Goal: Find specific page/section: Find specific page/section

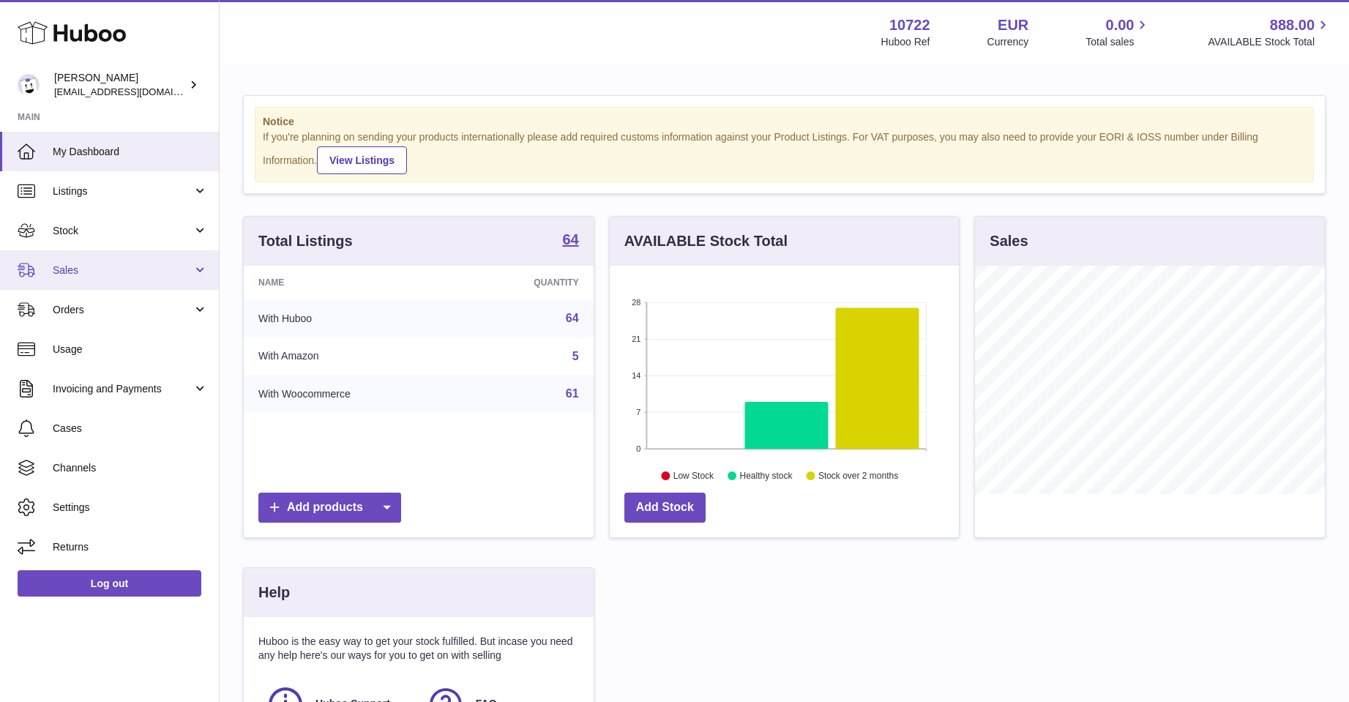
scroll to position [731994, 731873]
click at [56, 268] on span "Sales" at bounding box center [123, 271] width 140 height 14
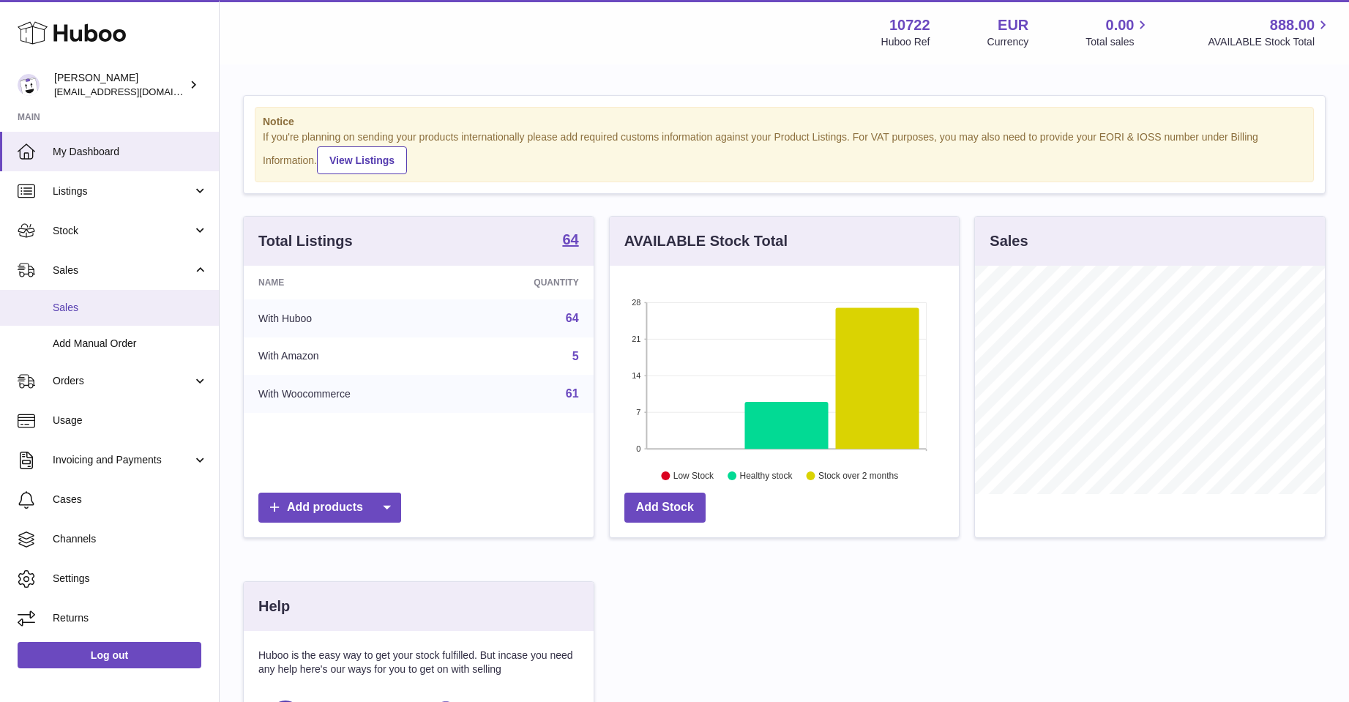
click at [66, 306] on span "Sales" at bounding box center [130, 308] width 155 height 14
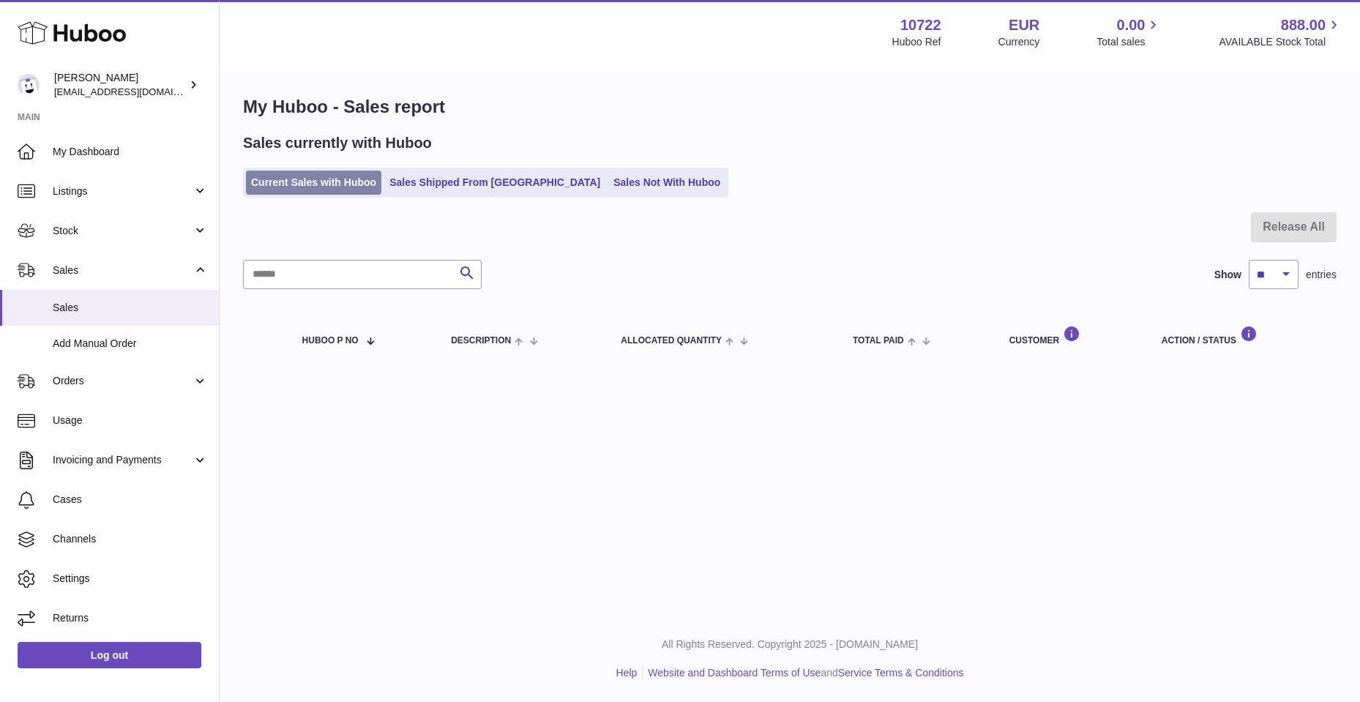
click at [306, 185] on link "Current Sales with Huboo" at bounding box center [313, 183] width 135 height 24
click at [612, 184] on link "Sales Not With Huboo" at bounding box center [666, 183] width 117 height 24
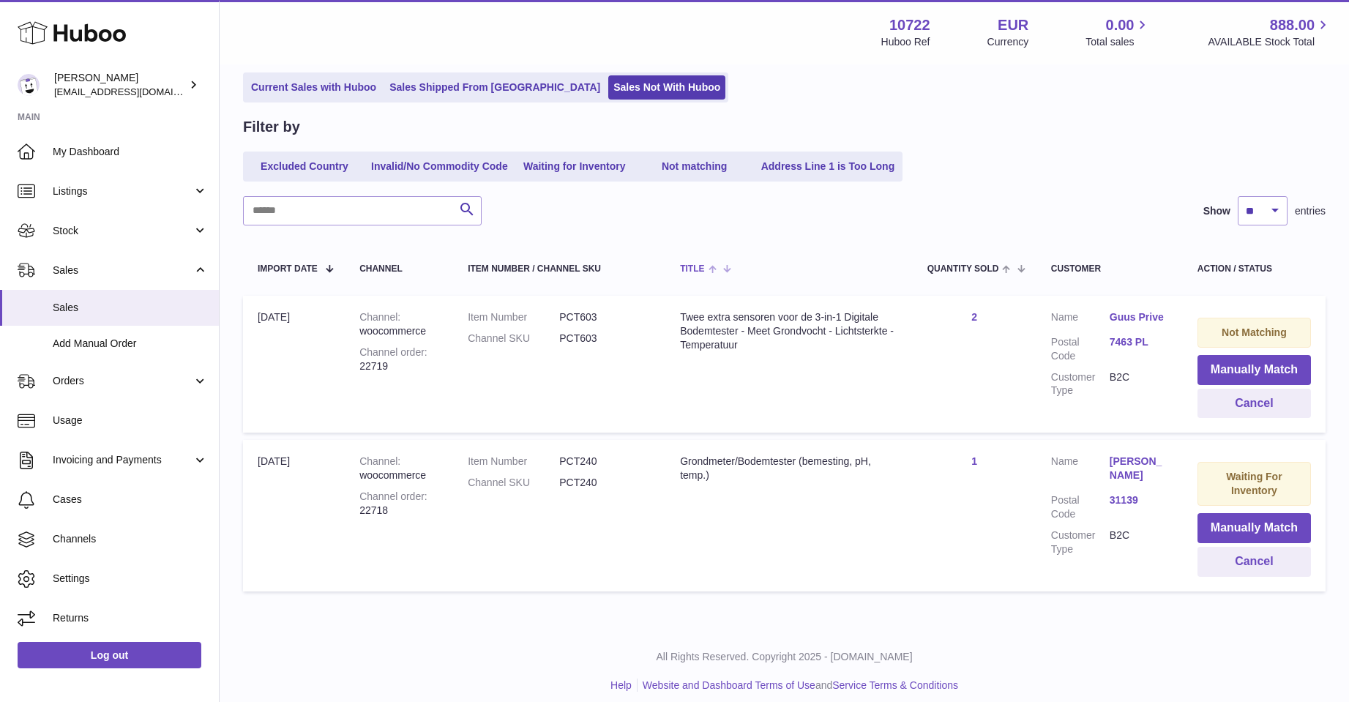
scroll to position [107, 0]
